Goal: Task Accomplishment & Management: Manage account settings

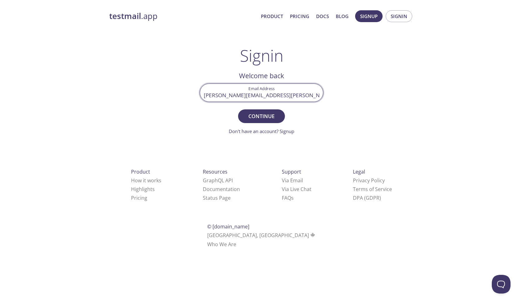
type input "[PERSON_NAME][EMAIL_ADDRESS][PERSON_NAME][DOMAIN_NAME]"
click at [261, 116] on button "Continue" at bounding box center [261, 117] width 47 height 14
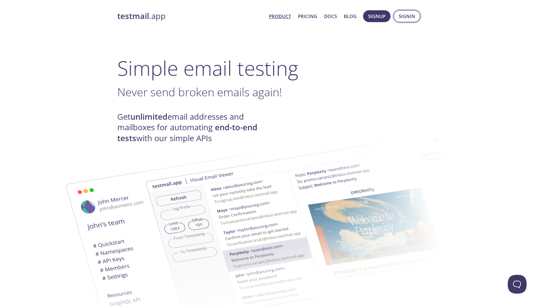
click at [412, 21] on button "Signin" at bounding box center [407, 16] width 27 height 12
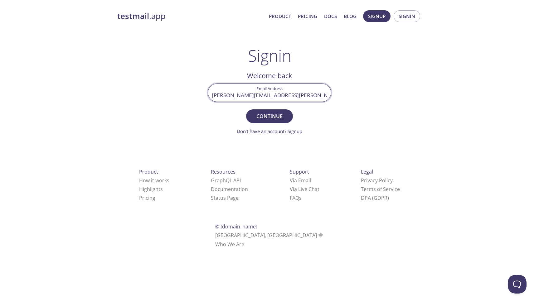
type input "[PERSON_NAME][EMAIL_ADDRESS][PERSON_NAME][DOMAIN_NAME]"
click at [270, 116] on button "Continue" at bounding box center [269, 117] width 47 height 14
